Goal: Find specific page/section: Find specific page/section

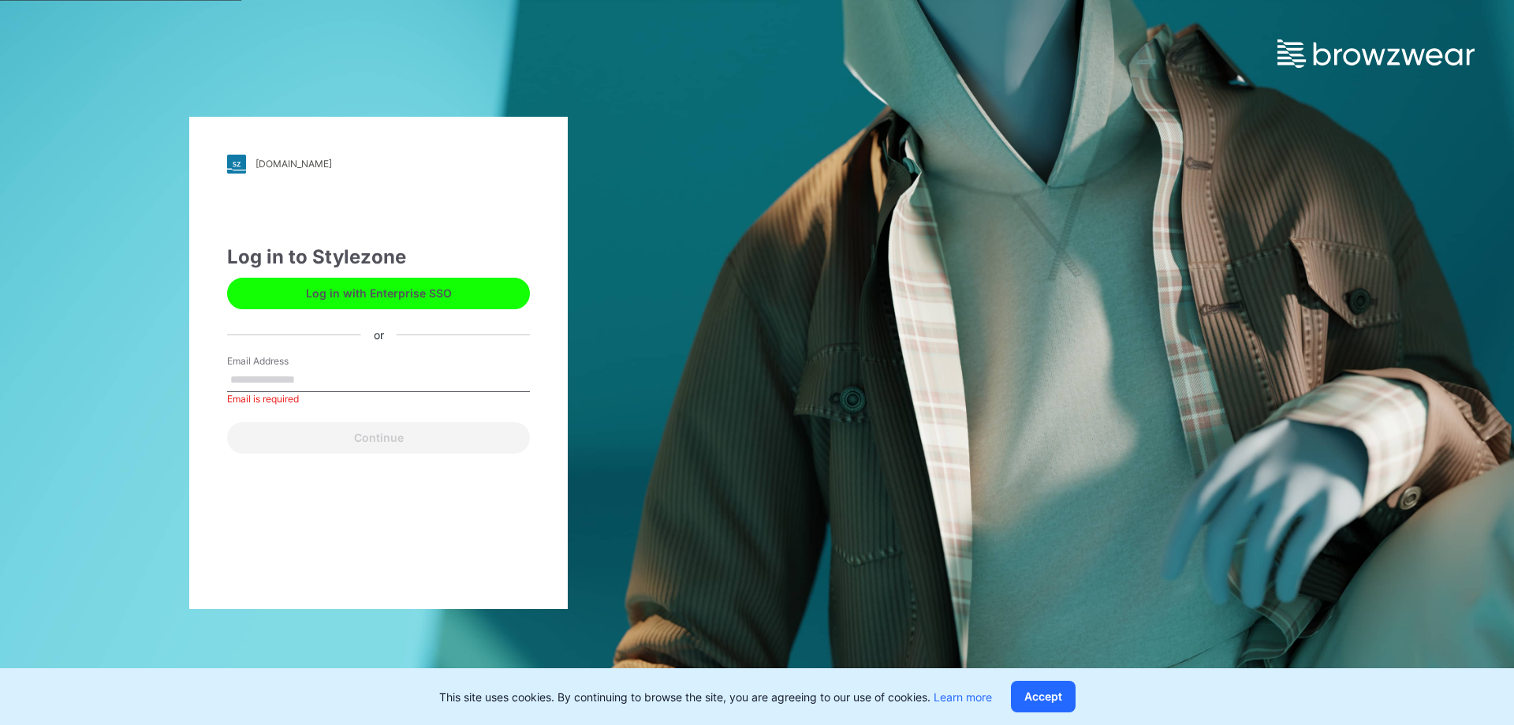
drag, startPoint x: 277, startPoint y: 381, endPoint x: 288, endPoint y: 382, distance: 11.1
click at [277, 381] on input "Email Address" at bounding box center [378, 380] width 303 height 24
paste input "**********"
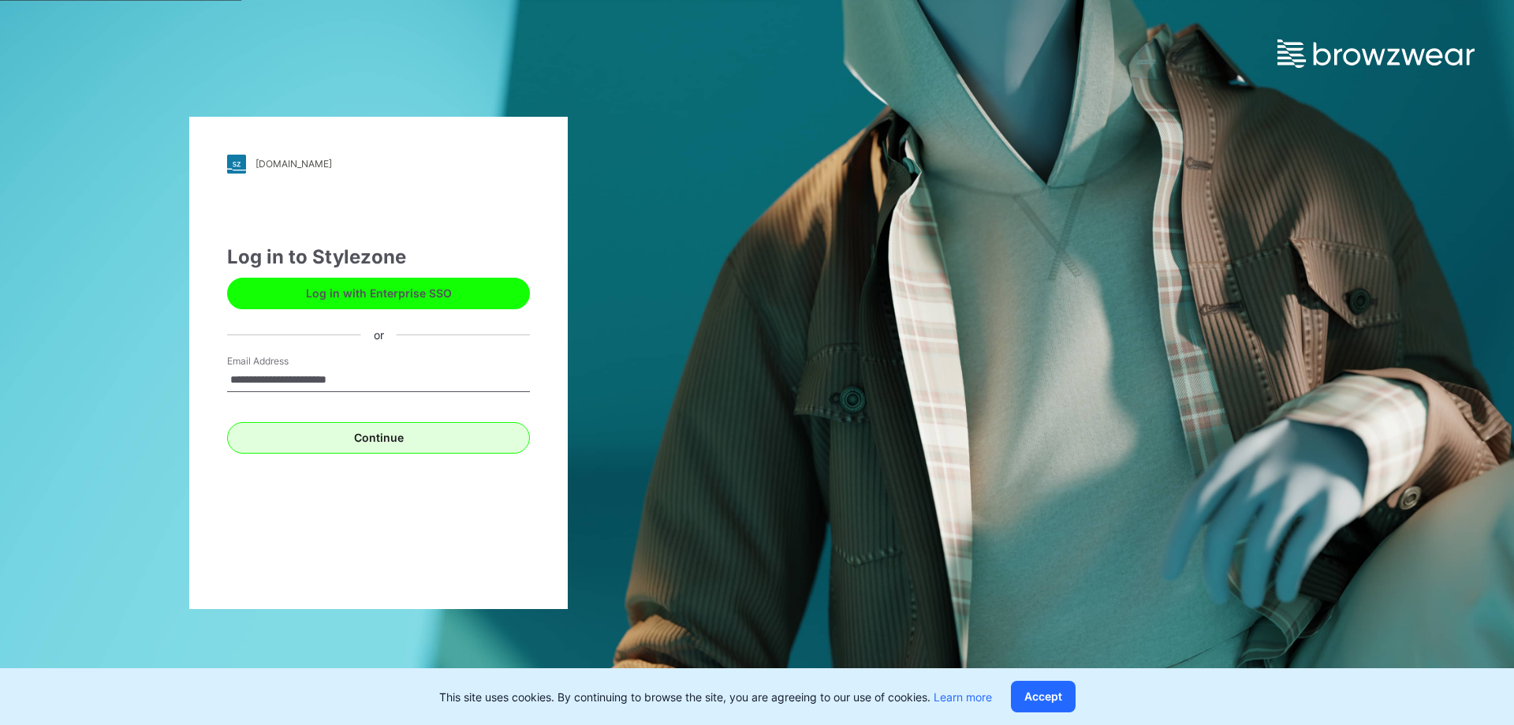
type input "**********"
click at [329, 424] on button "Continue" at bounding box center [378, 438] width 303 height 32
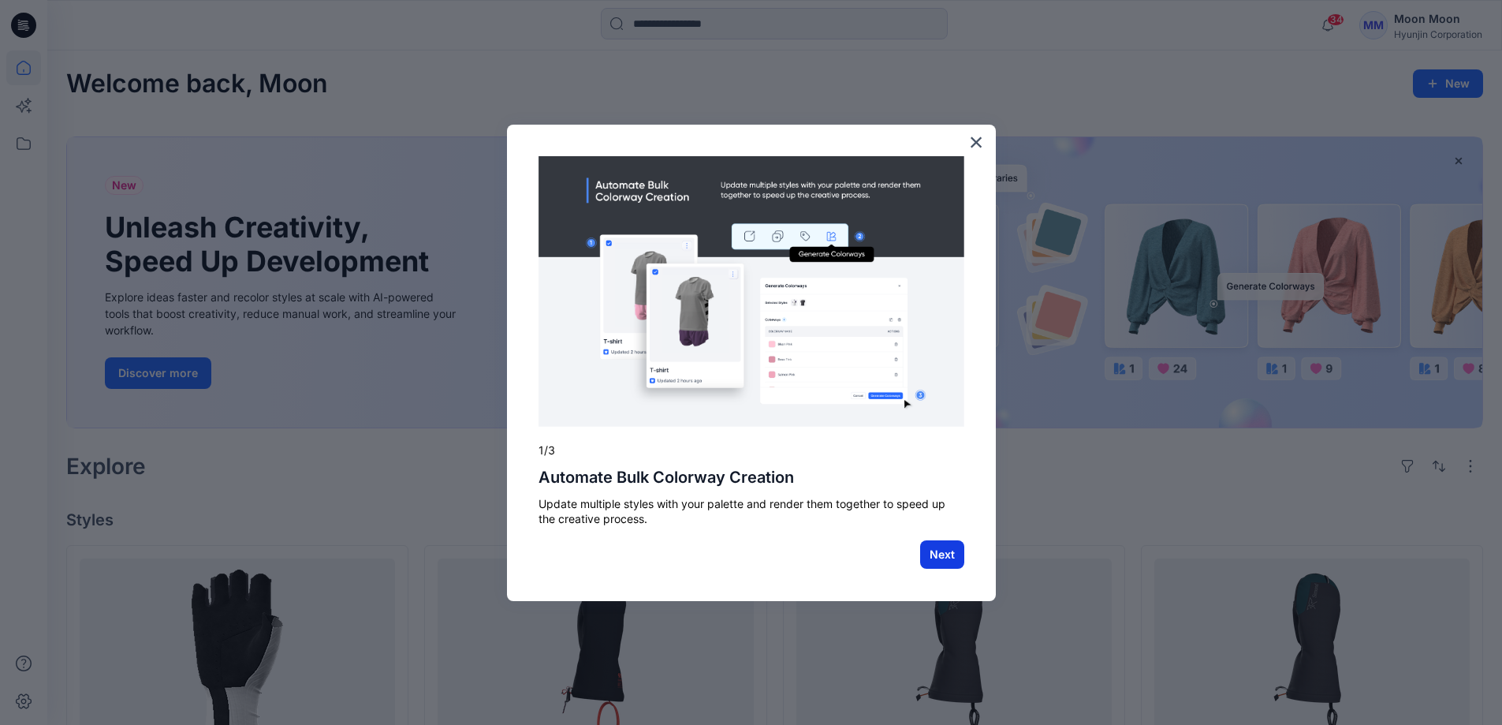
click at [955, 560] on button "Next" at bounding box center [942, 554] width 44 height 28
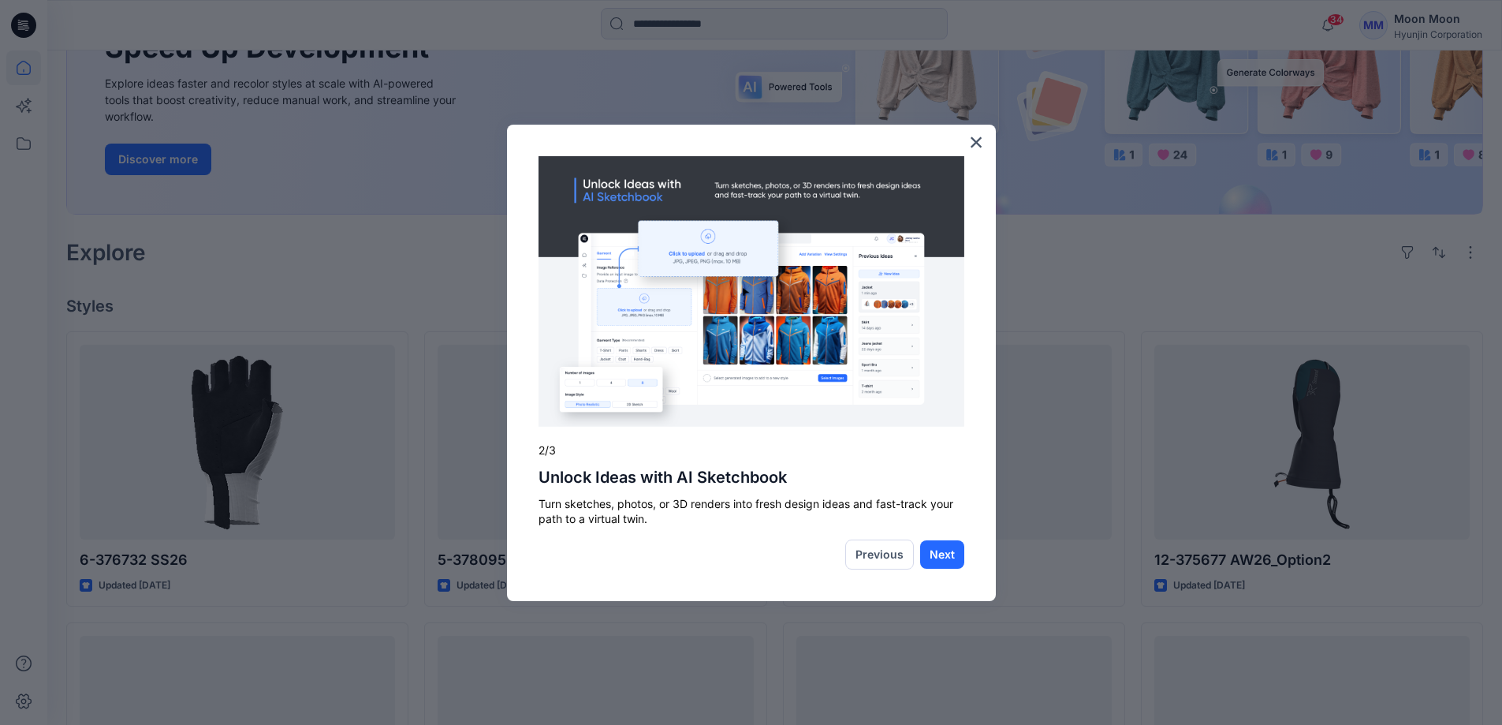
scroll to position [237, 0]
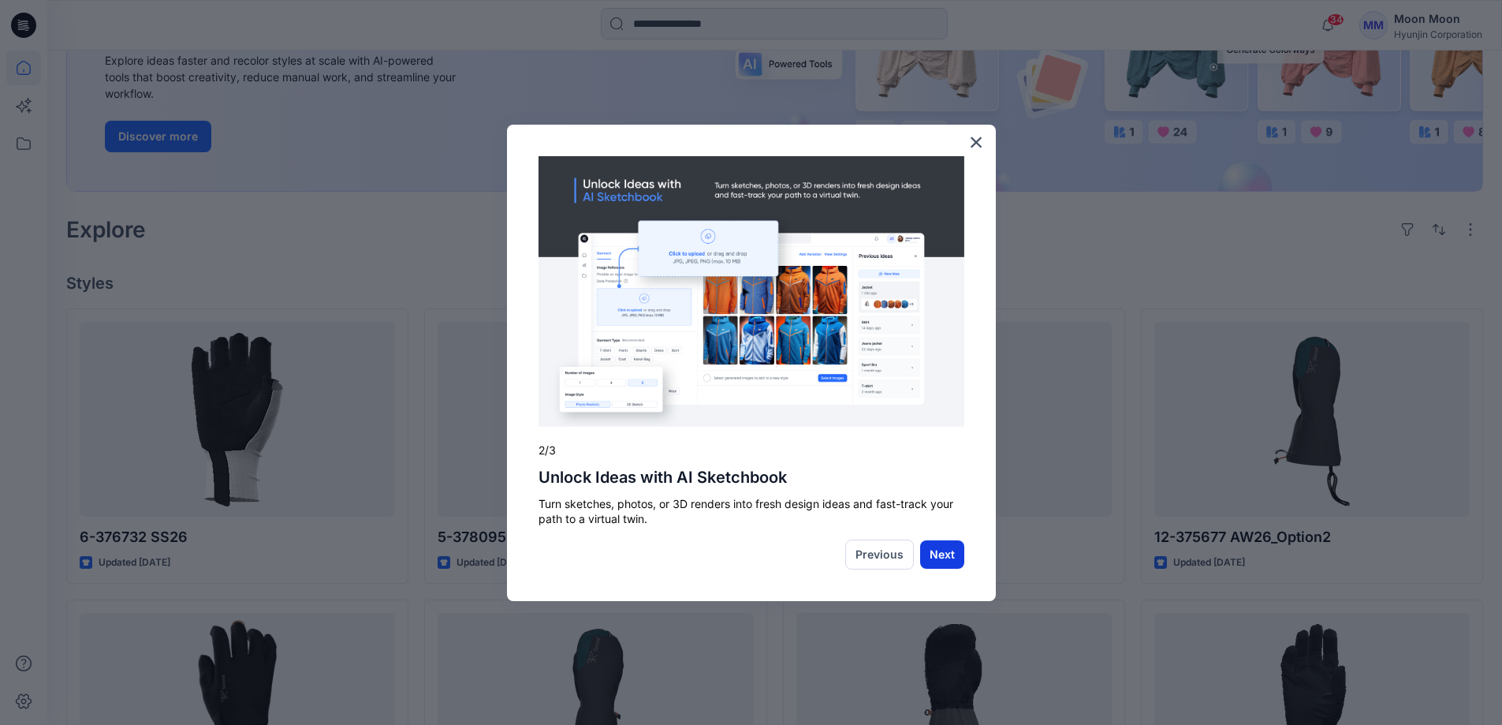
click at [939, 554] on button "Next" at bounding box center [942, 554] width 44 height 28
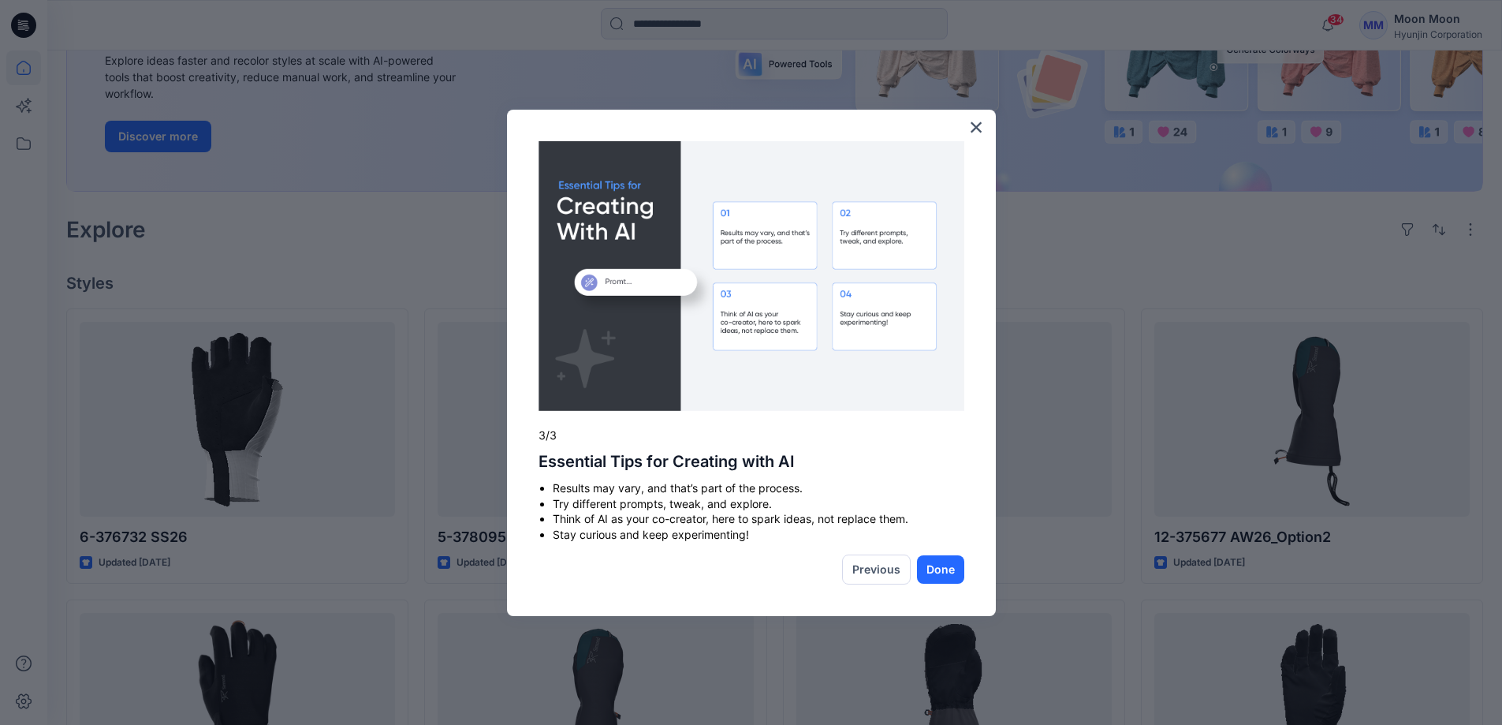
click at [591, 427] on p "3/3" at bounding box center [752, 435] width 426 height 16
click at [977, 126] on button "×" at bounding box center [976, 126] width 15 height 25
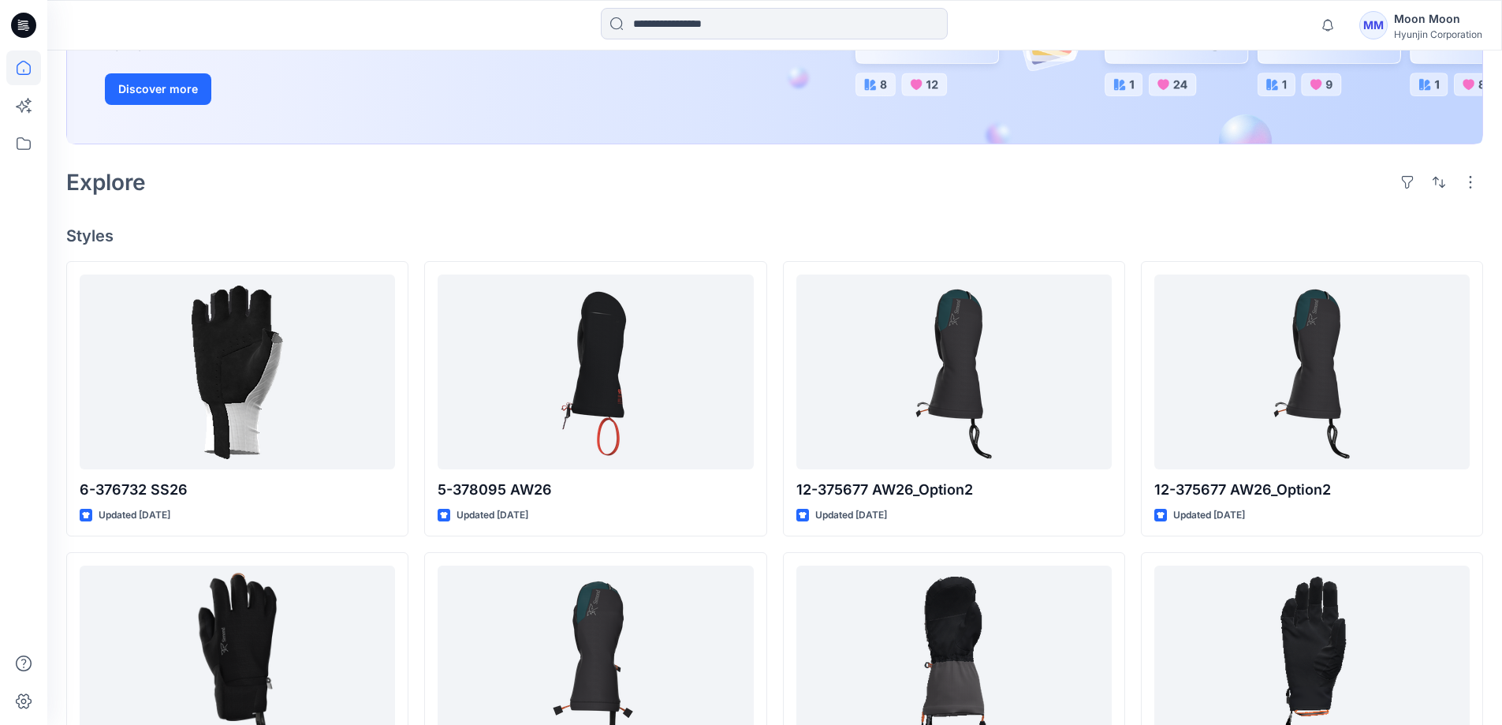
scroll to position [0, 0]
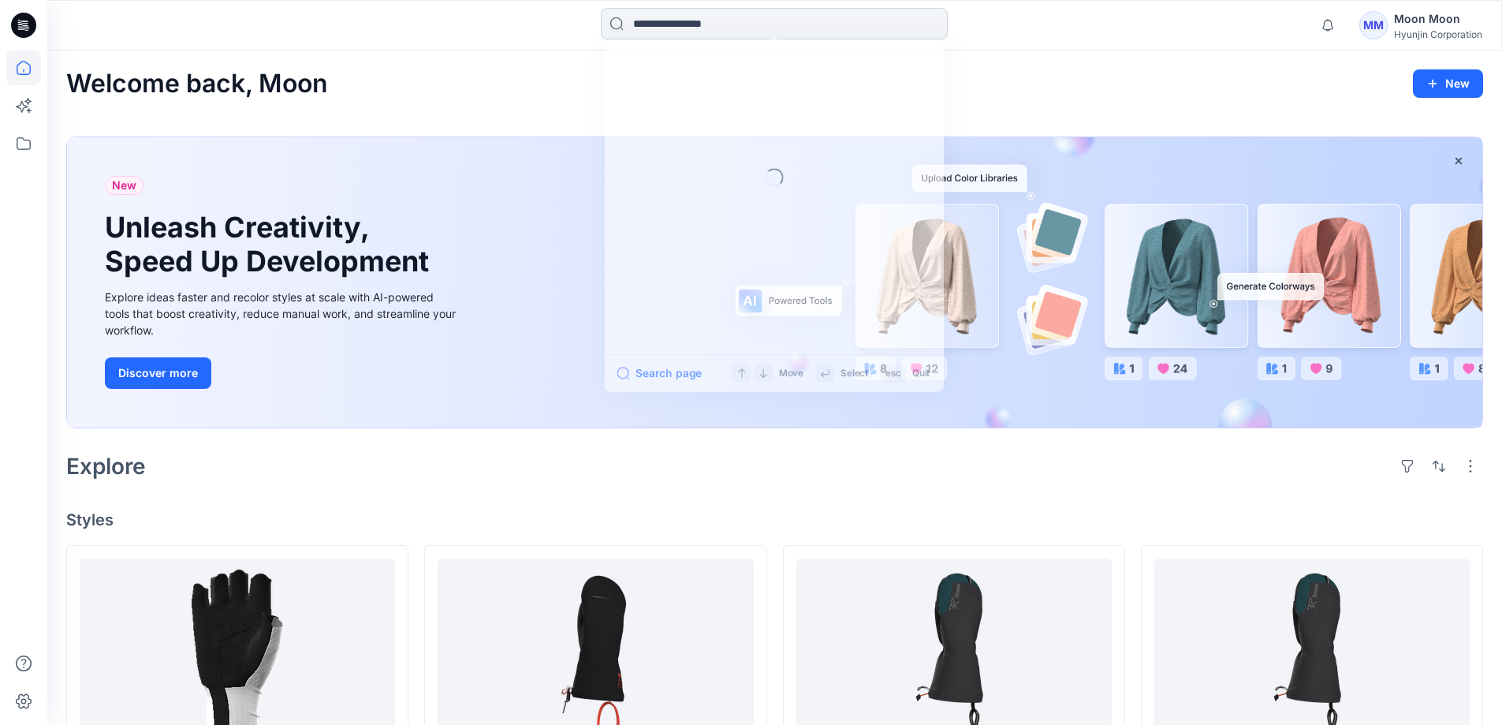
click at [734, 32] on input at bounding box center [774, 24] width 347 height 32
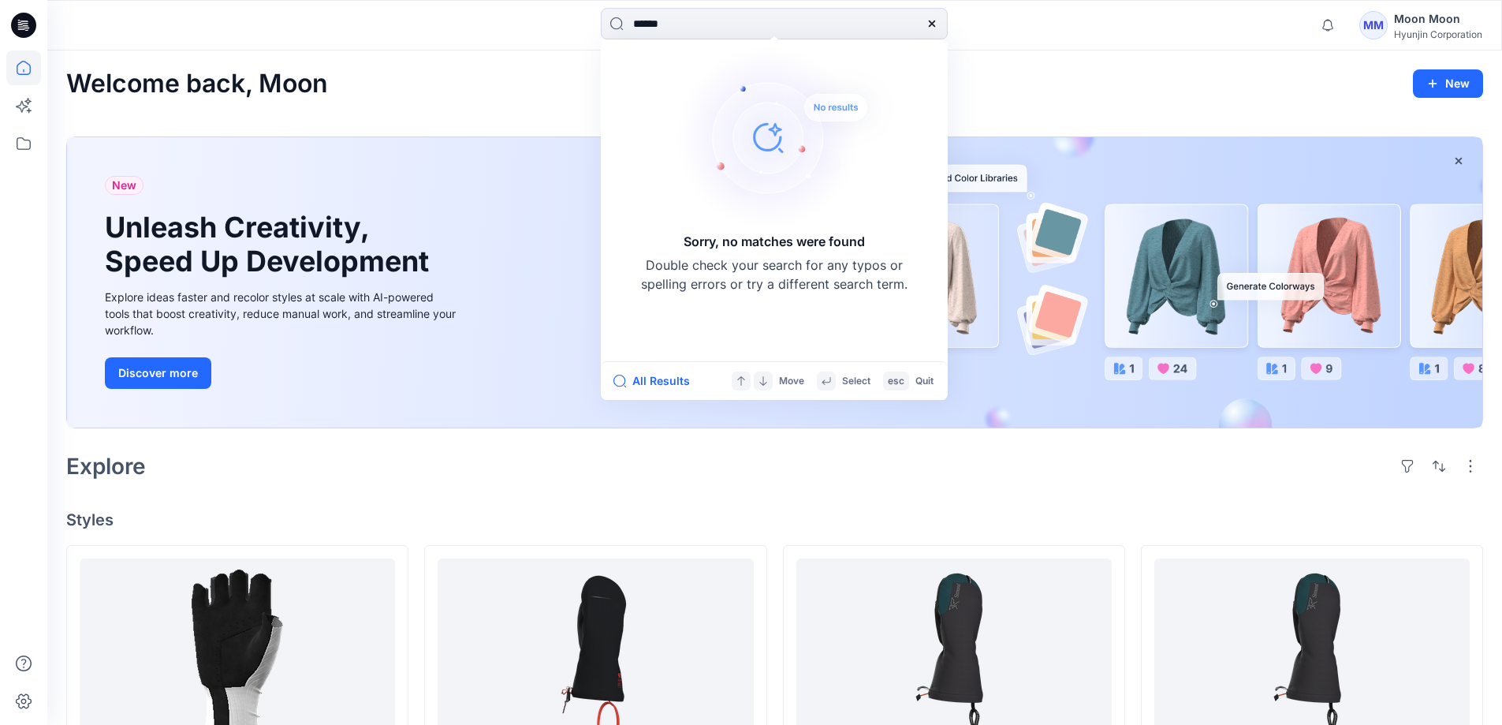
drag, startPoint x: 737, startPoint y: 32, endPoint x: 561, endPoint y: 32, distance: 175.9
click at [561, 32] on div "****** Sorry, no matches were found Double check your search for any typos or s…" at bounding box center [774, 25] width 727 height 35
type input "******"
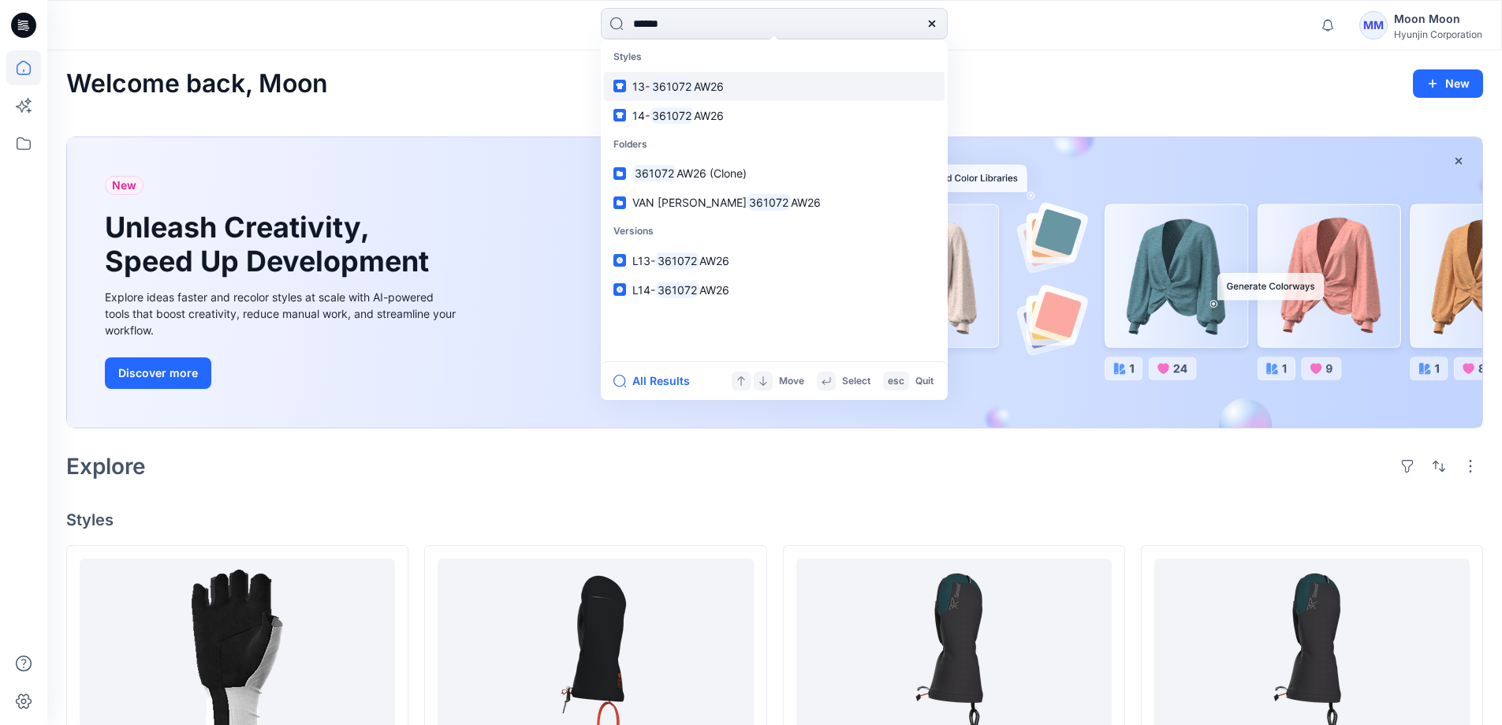
click at [662, 88] on mark "361072" at bounding box center [672, 86] width 44 height 18
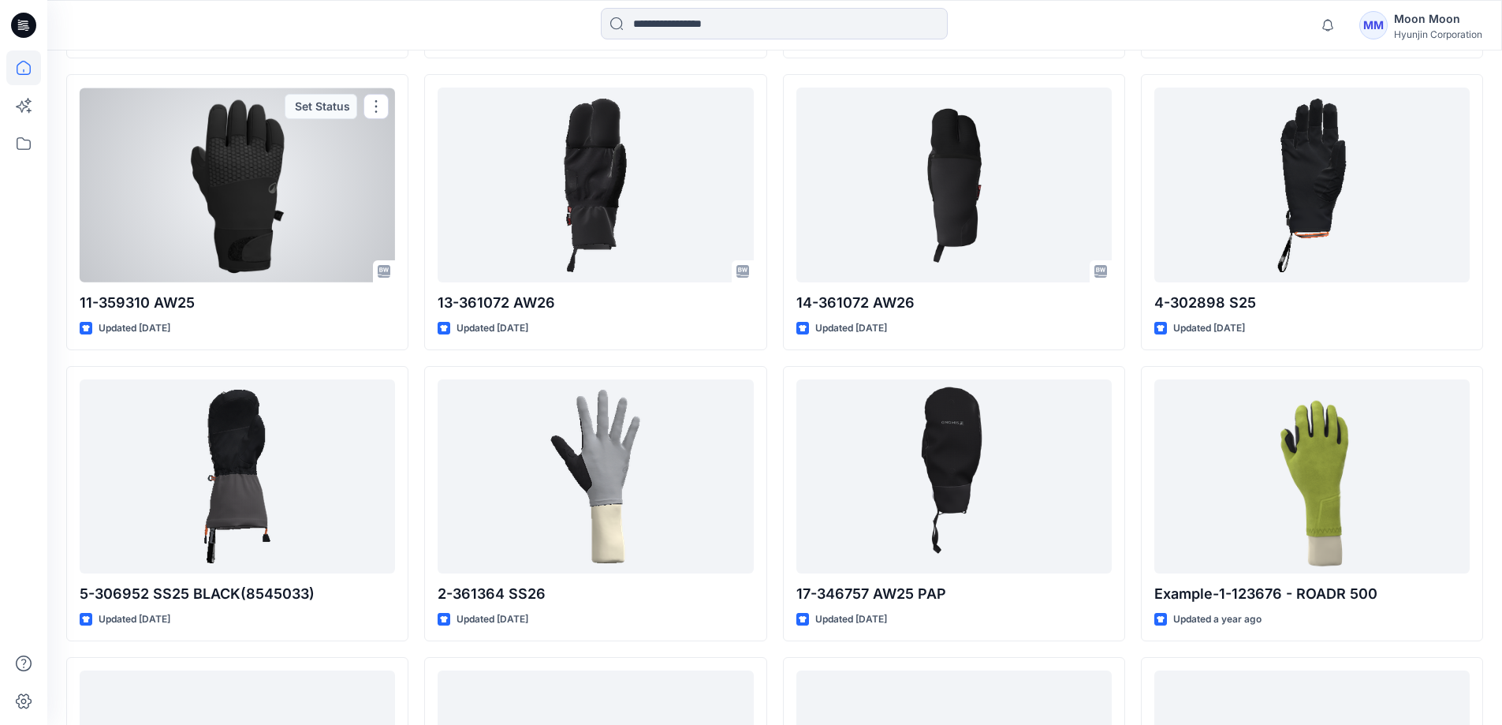
scroll to position [2287, 0]
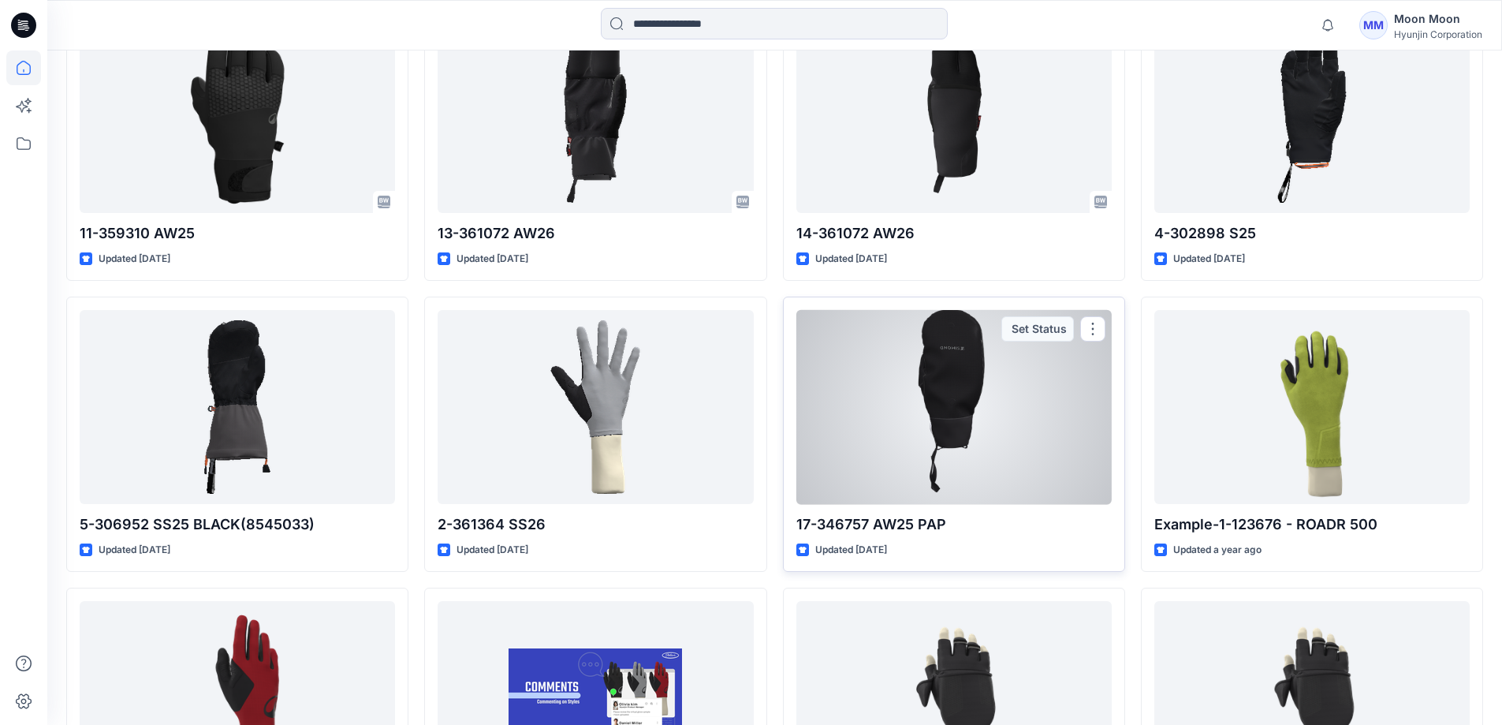
click at [849, 527] on p "17-346757 AW25 PAP" at bounding box center [953, 524] width 315 height 22
click at [825, 531] on p "17-346757 AW25 PAP" at bounding box center [953, 524] width 315 height 22
click at [858, 466] on div at bounding box center [953, 407] width 315 height 195
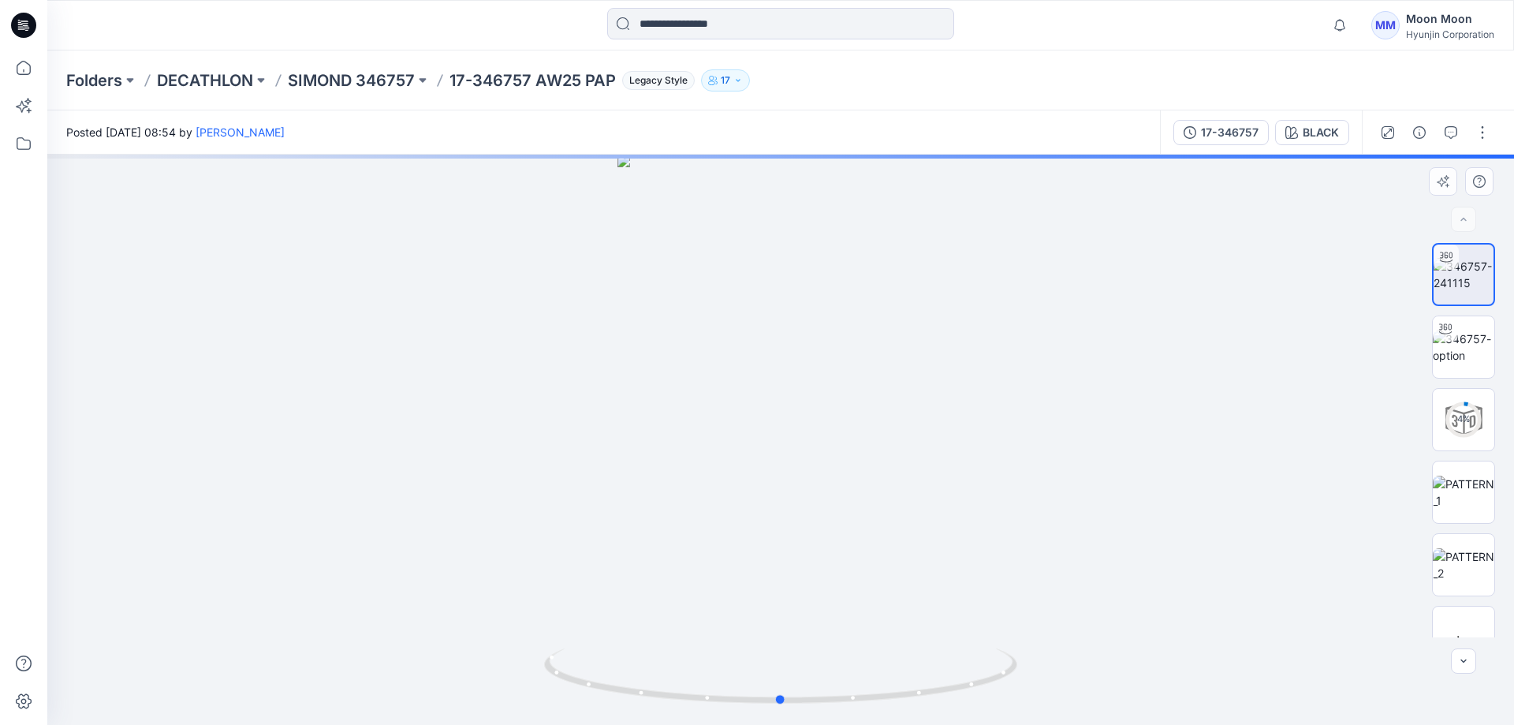
click at [811, 448] on div at bounding box center [780, 440] width 1467 height 570
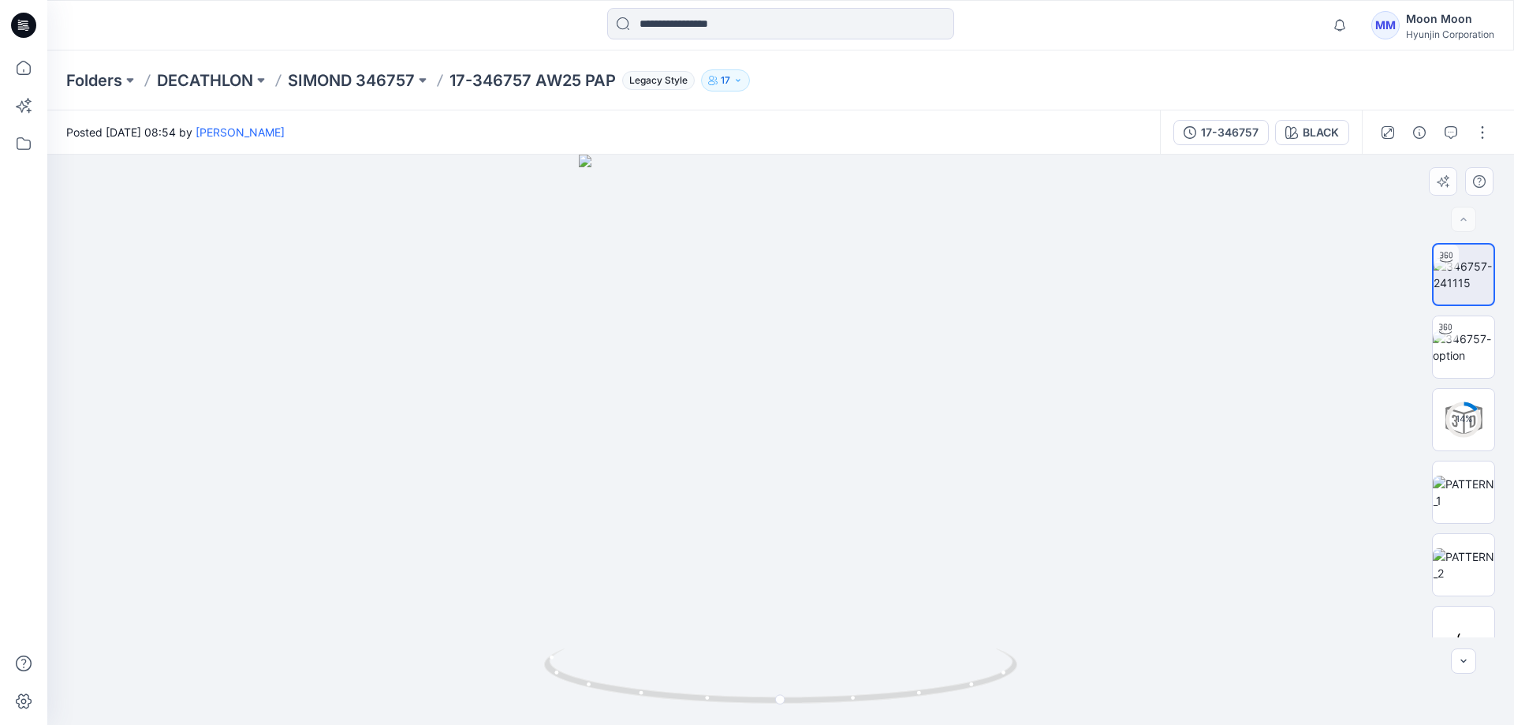
drag, startPoint x: 752, startPoint y: 346, endPoint x: 711, endPoint y: 542, distance: 199.8
click at [711, 542] on img at bounding box center [781, 440] width 404 height 570
